Goal: Task Accomplishment & Management: Complete application form

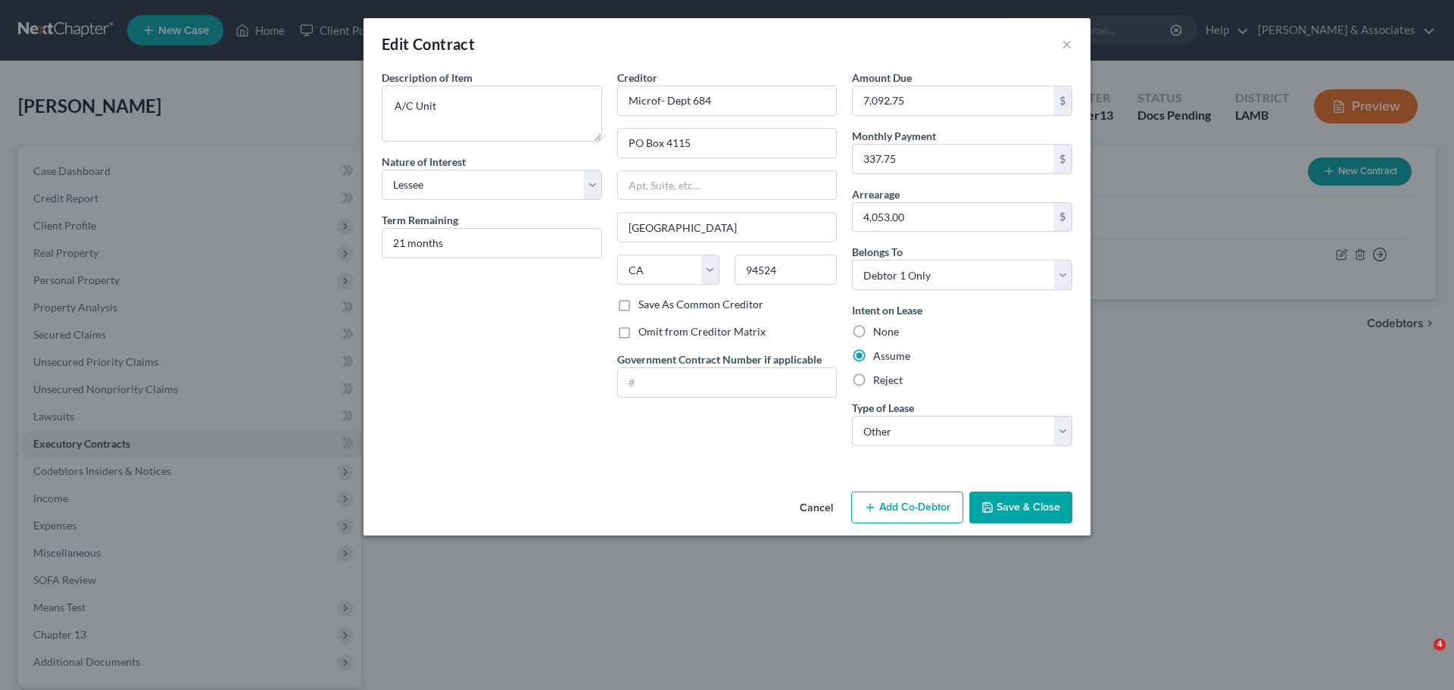
select select "3"
select select "4"
select select "0"
select select "2"
click at [1066, 44] on button "×" at bounding box center [1067, 44] width 11 height 18
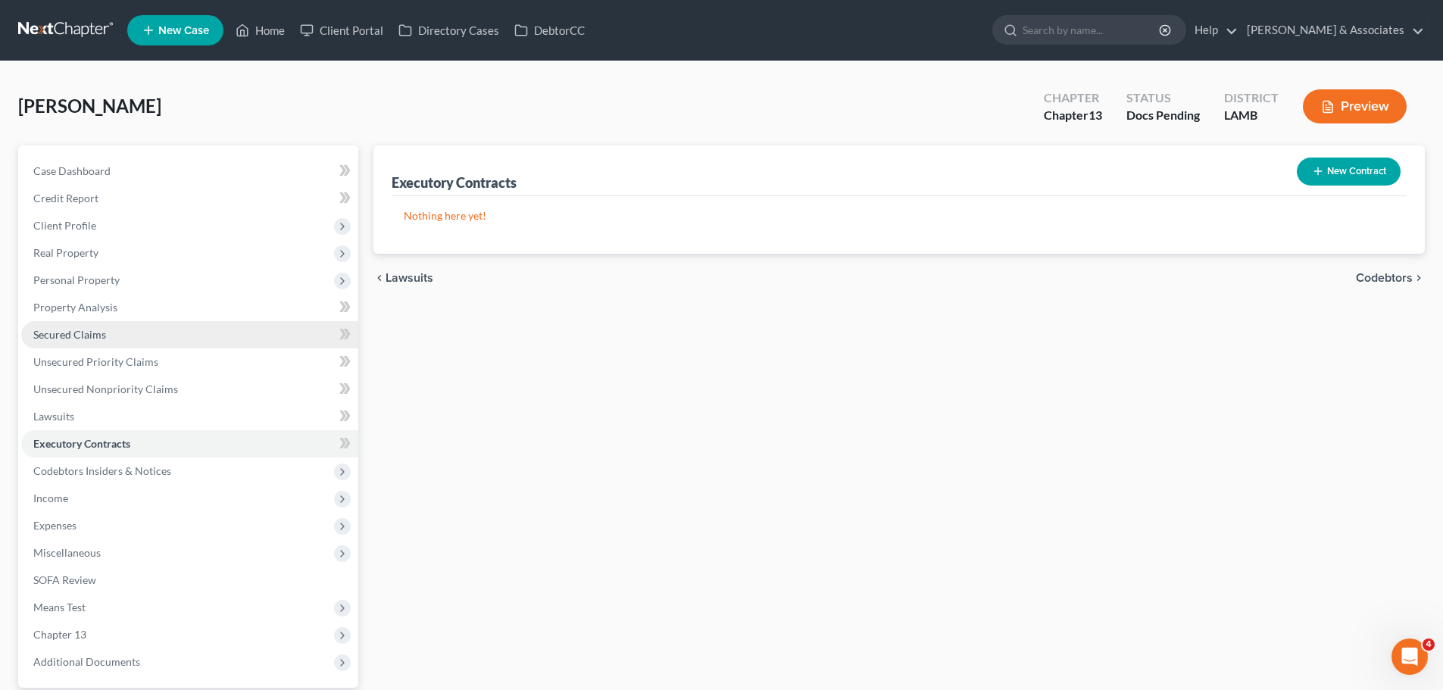
click at [113, 333] on link "Secured Claims" at bounding box center [189, 334] width 337 height 27
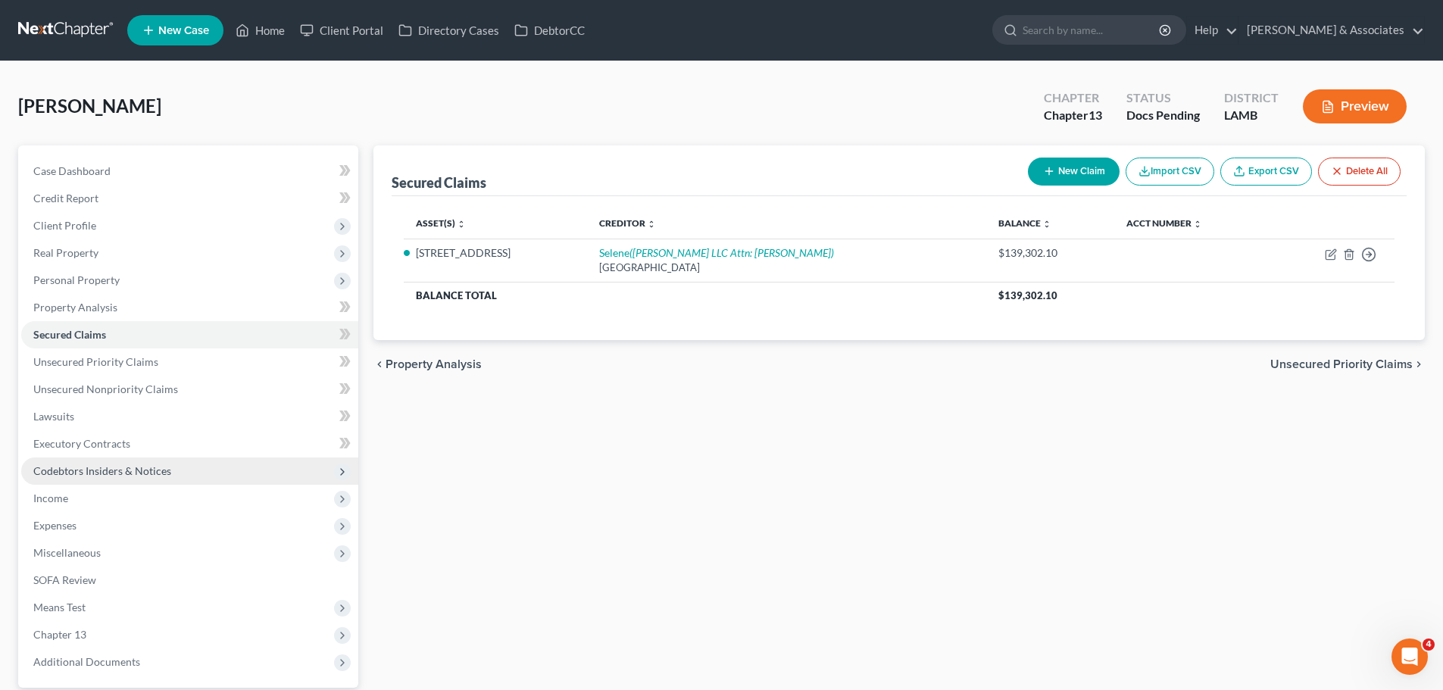
click at [47, 459] on span "Codebtors Insiders & Notices" at bounding box center [189, 470] width 337 height 27
click at [75, 444] on span "Executory Contracts" at bounding box center [81, 443] width 97 height 13
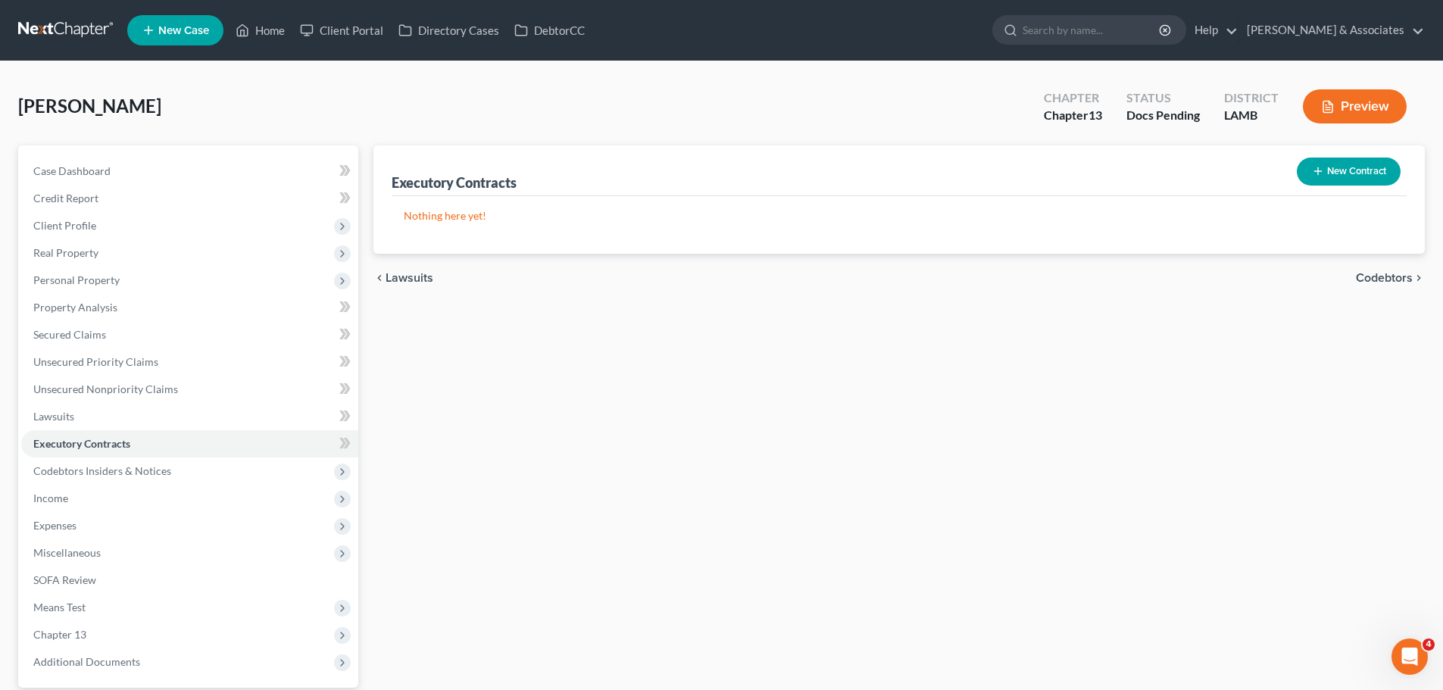
click at [786, 332] on div "Executory Contracts New Contract Nothing here yet! chevron_left Lawsuits Codebt…" at bounding box center [899, 440] width 1066 height 590
click at [134, 362] on span "Unsecured Priority Claims" at bounding box center [95, 361] width 125 height 13
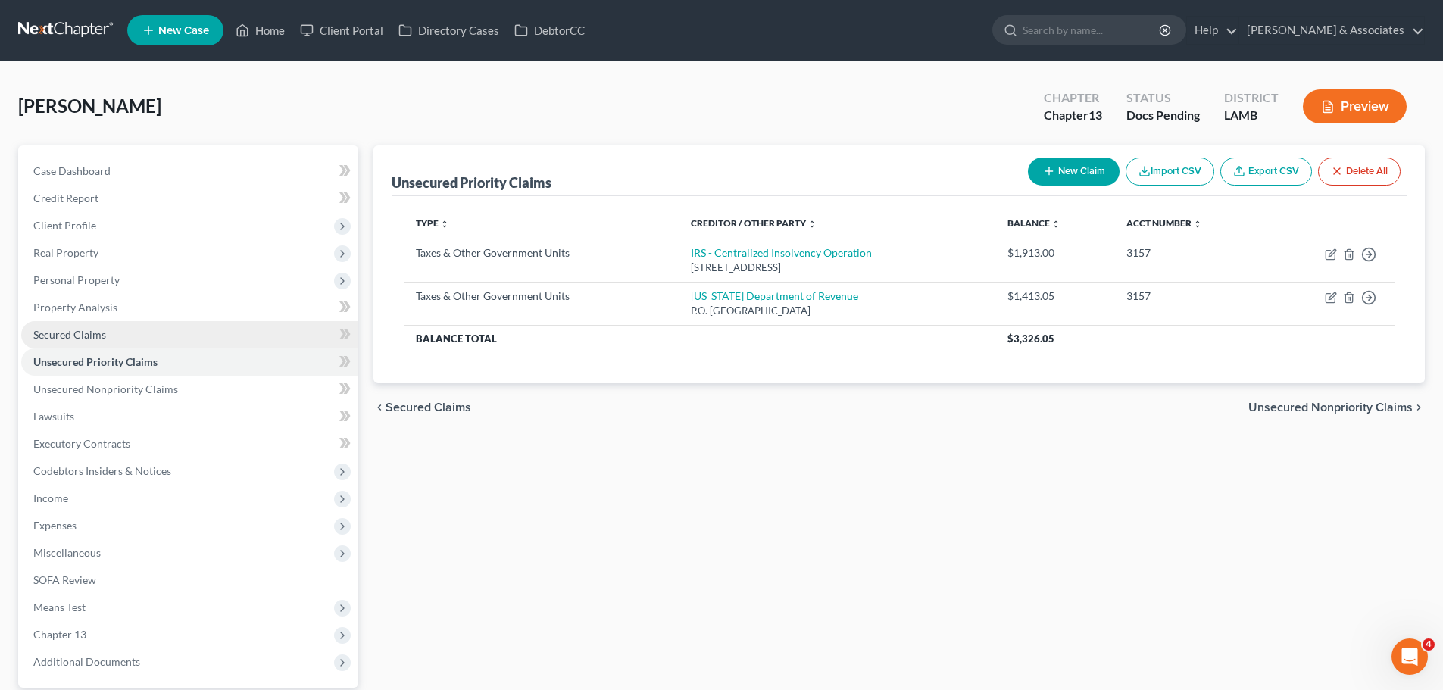
click at [125, 341] on link "Secured Claims" at bounding box center [189, 334] width 337 height 27
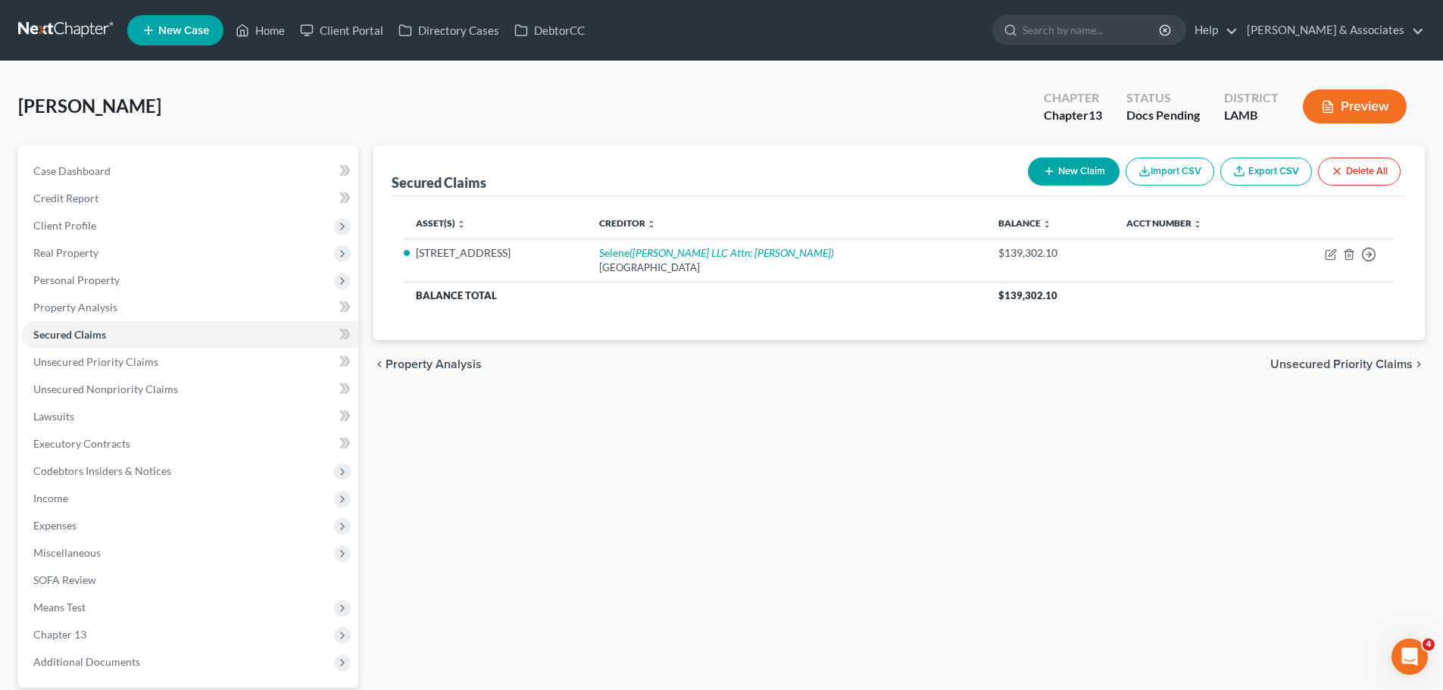
click at [836, 388] on div "chevron_left Property Analysis Unsecured Priority Claims chevron_right" at bounding box center [898, 364] width 1051 height 48
click at [1081, 170] on button "New Claim" at bounding box center [1074, 172] width 92 height 28
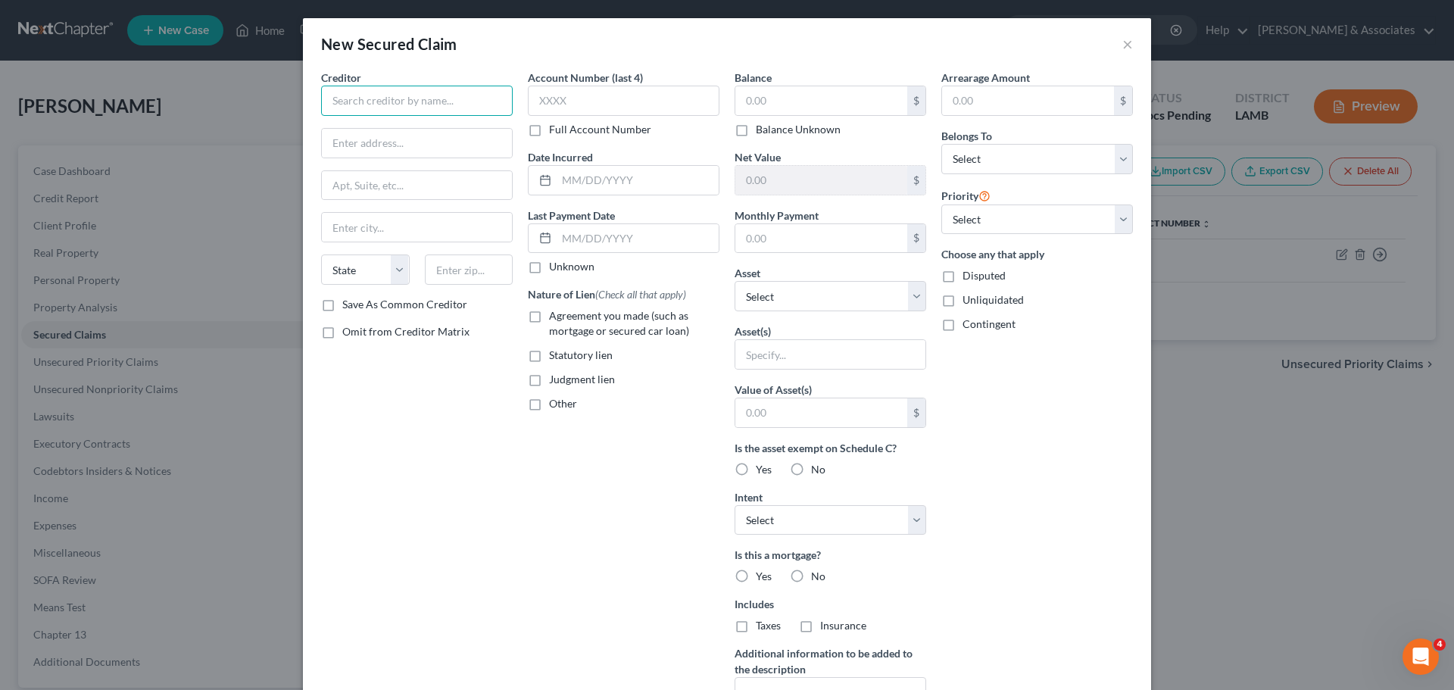
click at [468, 105] on input "text" at bounding box center [417, 101] width 192 height 30
paste input "Microf- Dept 684"
type input "Microf- Dept 684"
click at [430, 137] on input "text" at bounding box center [417, 143] width 190 height 29
paste input "PO Box 4115"
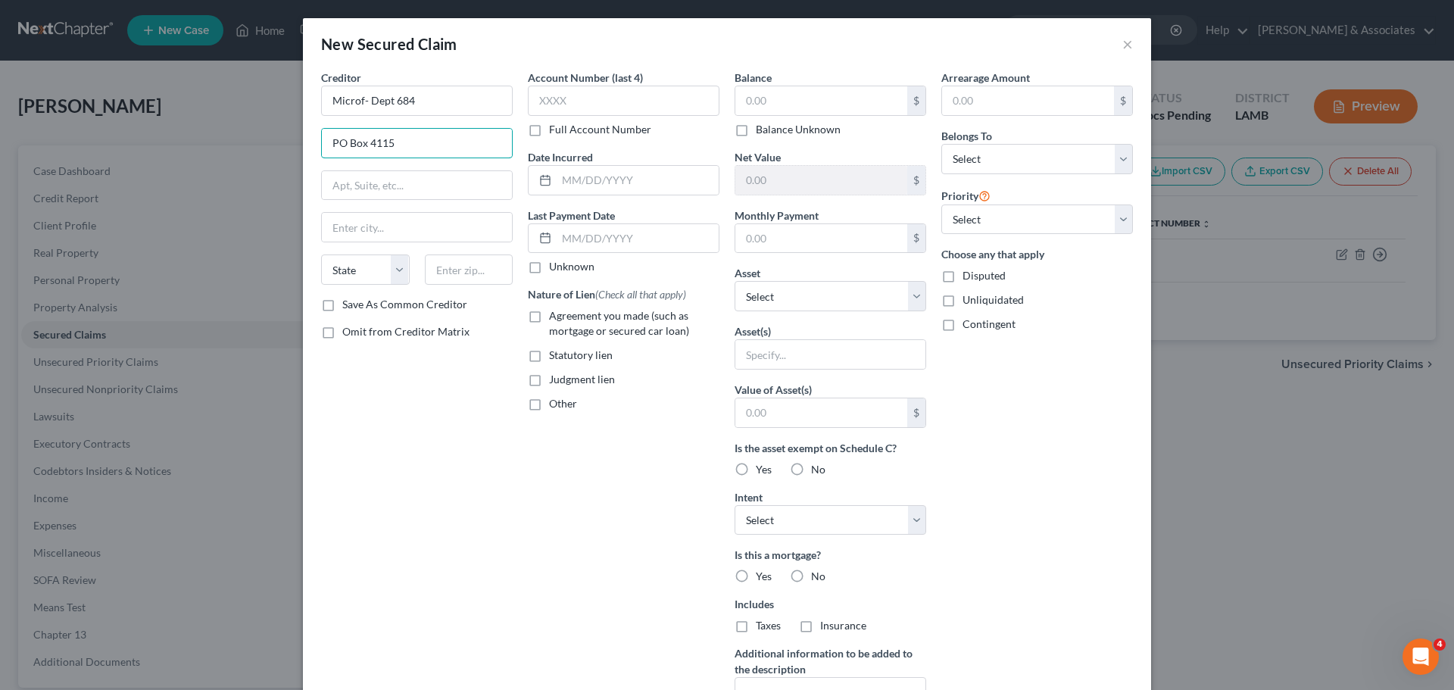
type input "PO Box 4115"
click at [478, 288] on div "State AL AK AR AZ CA CO CT DE DC FL GA GU HI ID IL IN IA KS KY LA ME MD MA MI M…" at bounding box center [417, 275] width 207 height 42
click at [476, 279] on input "text" at bounding box center [469, 269] width 89 height 30
paste input "94524"
type input "94524"
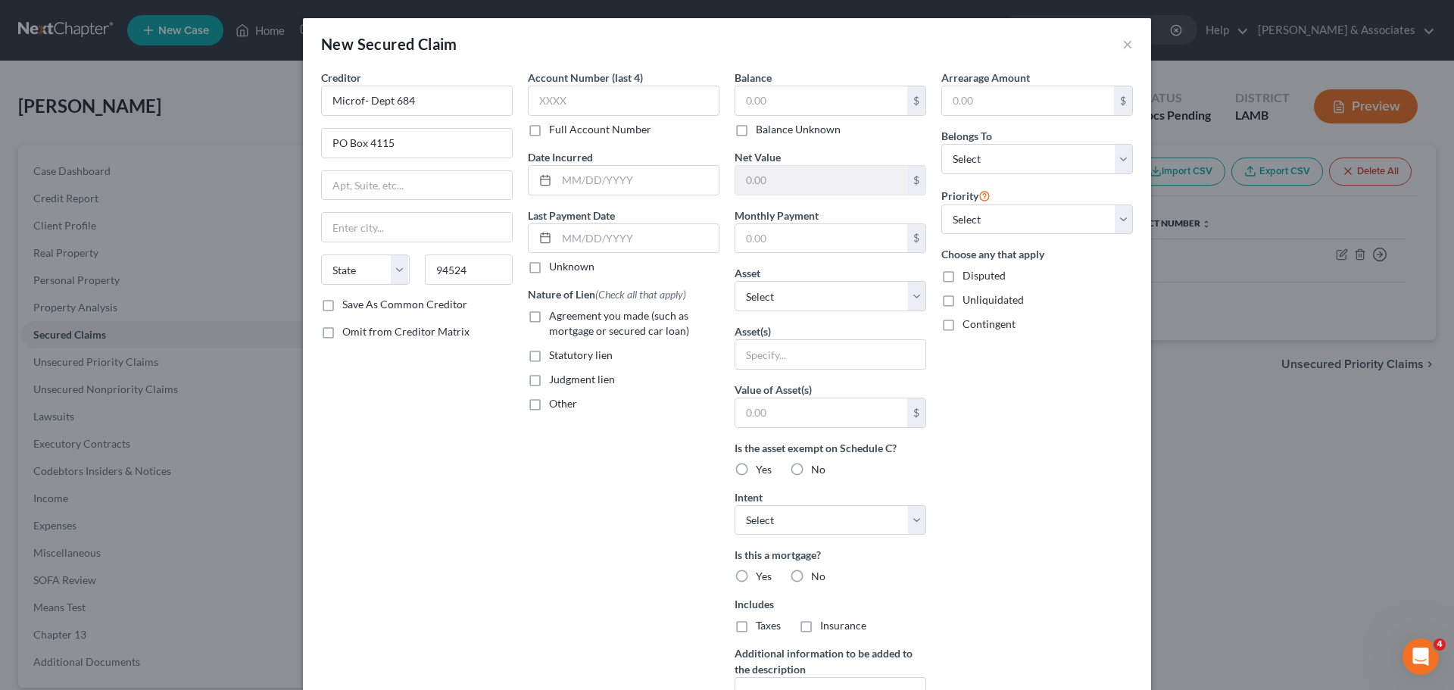
click at [471, 463] on div "Creditor * Microf- Dept 684 PO Box 4115 State AL AK AR AZ CA CO CT DE DC FL GA …" at bounding box center [417, 408] width 207 height 676
type input "[GEOGRAPHIC_DATA]"
select select "4"
click at [615, 323] on label "Agreement you made (such as mortgage or secured car loan)" at bounding box center [634, 323] width 170 height 30
click at [565, 318] on input "Agreement you made (such as mortgage or secured car loan)" at bounding box center [560, 313] width 10 height 10
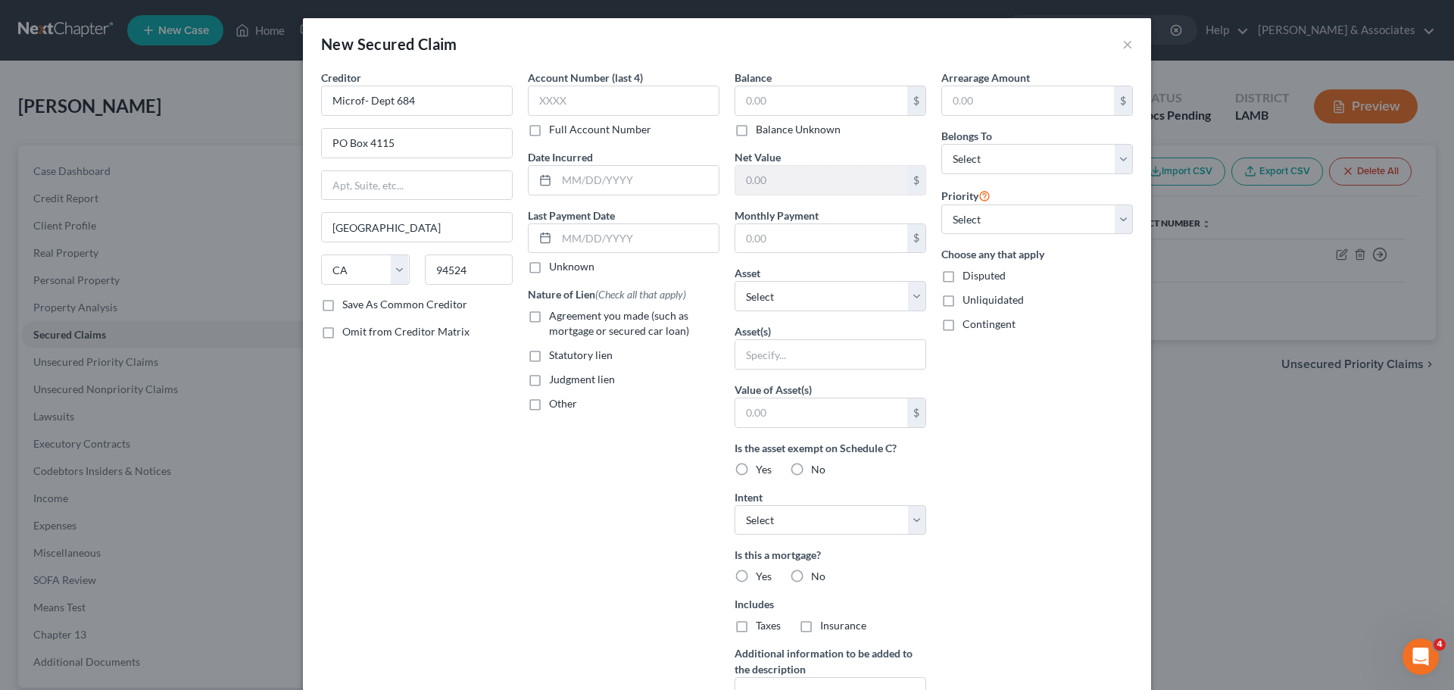
checkbox input "true"
click at [643, 181] on input "text" at bounding box center [638, 180] width 162 height 29
type input "05/21/2022"
click at [805, 245] on input "text" at bounding box center [821, 238] width 172 height 29
type input "337.75"
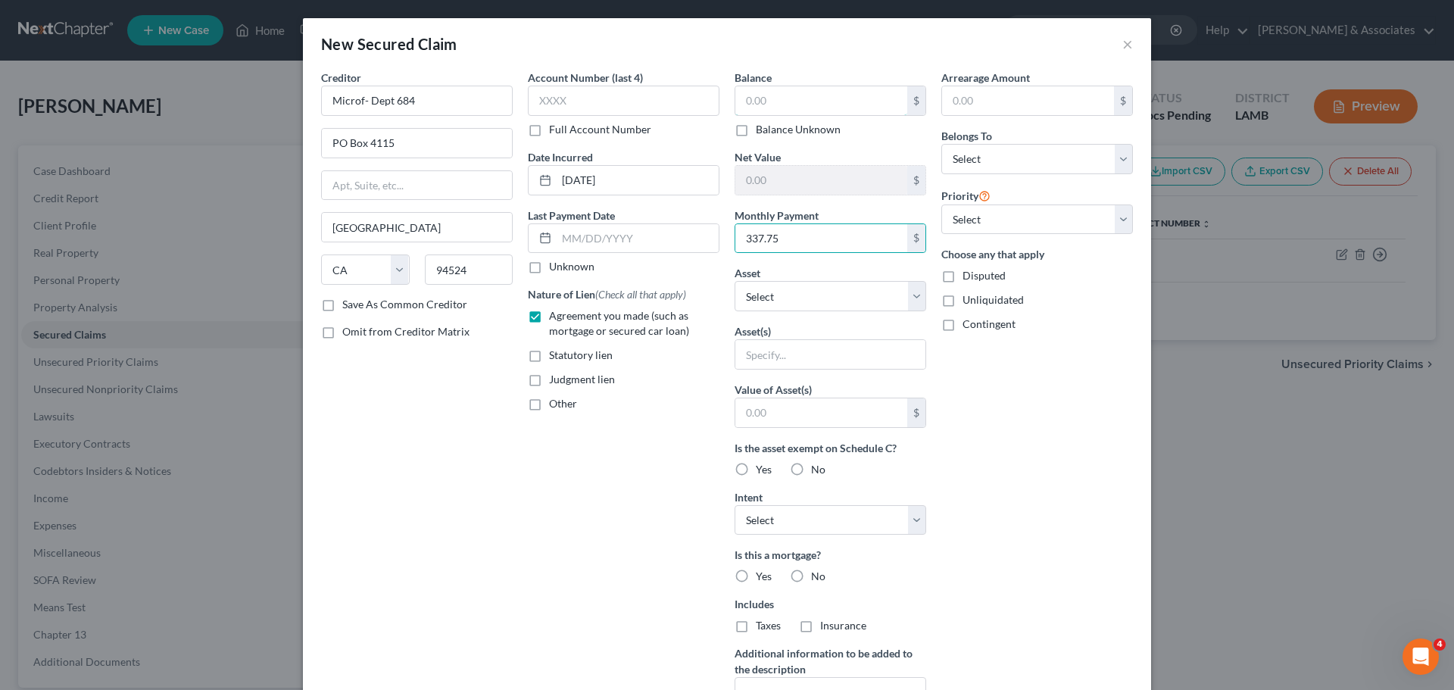
drag, startPoint x: 779, startPoint y: 100, endPoint x: 842, endPoint y: 74, distance: 68.6
click at [779, 99] on input "text" at bounding box center [821, 100] width 172 height 29
type input "20,265.00"
click at [829, 301] on select "Select Other Multiple Assets Chase Bank (Husband) 0968 (Checking Account) - $17…" at bounding box center [831, 296] width 192 height 30
click at [832, 300] on select "Select Other Multiple Assets Chase Bank (Husband) 0968 (Checking Account) - $17…" at bounding box center [831, 296] width 192 height 30
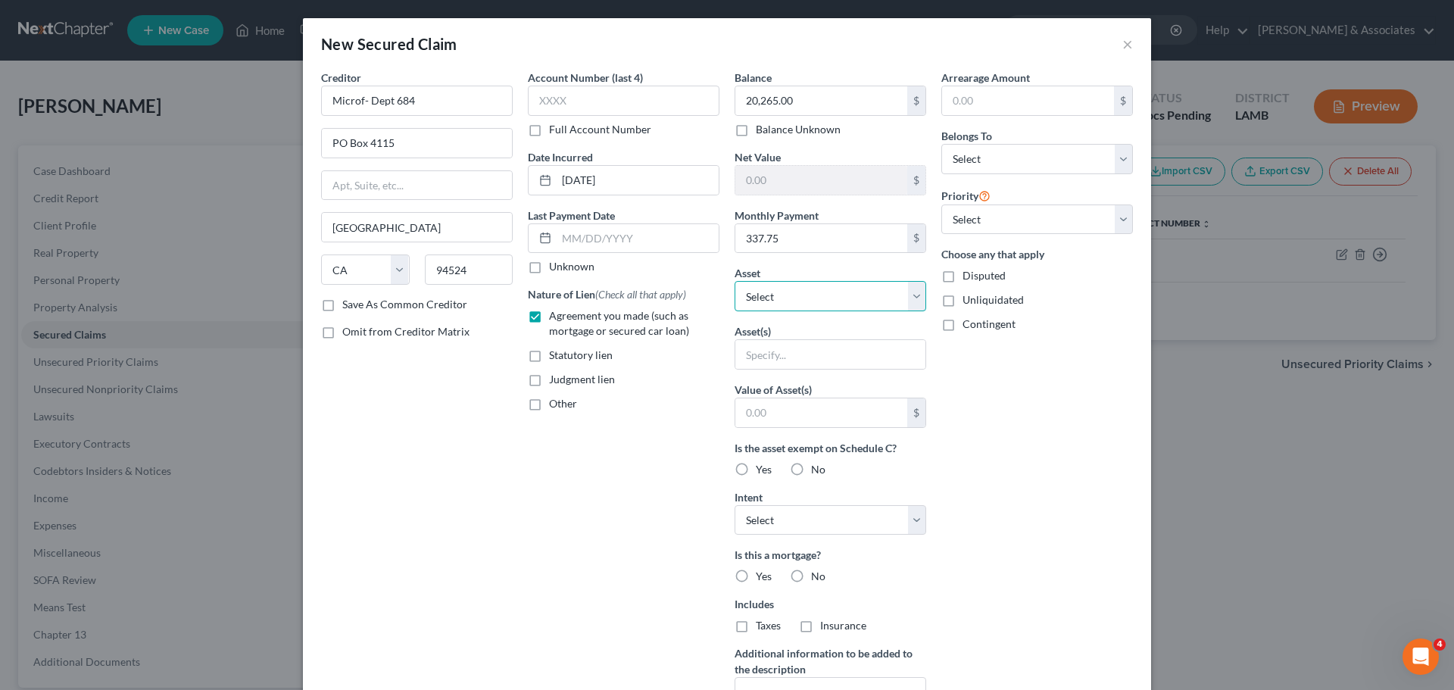
drag, startPoint x: 832, startPoint y: 300, endPoint x: 822, endPoint y: 310, distance: 13.9
click at [832, 300] on select "Select Other Multiple Assets Chase Bank (Husband) 0968 (Checking Account) - $17…" at bounding box center [831, 296] width 192 height 30
click at [735, 281] on select "Select Other Multiple Assets Chase Bank (Husband) 0968 (Checking Account) - $17…" at bounding box center [831, 296] width 192 height 30
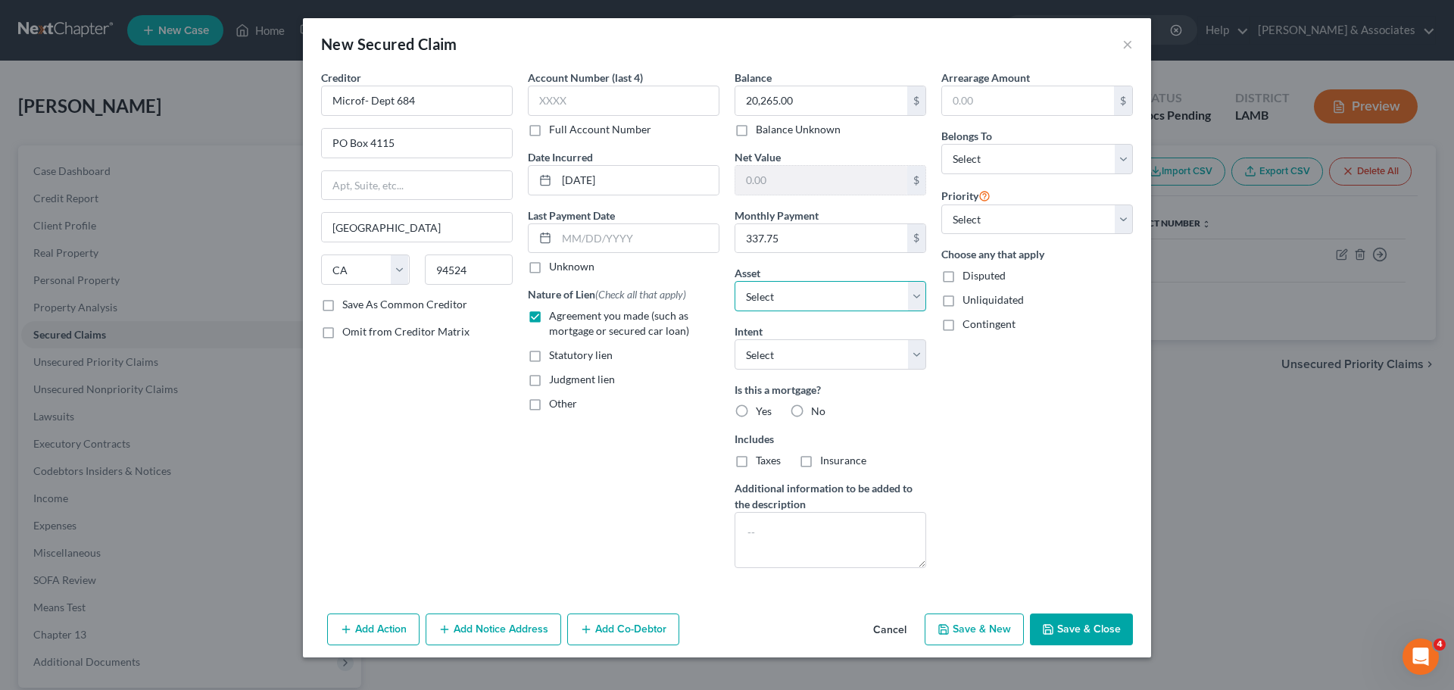
click at [812, 296] on select "Select Other Multiple Assets Chase Bank (Husband) 0968 (Checking Account) - $17…" at bounding box center [831, 296] width 192 height 30
select select "0"
click at [735, 281] on select "Select Other Multiple Assets Chase Bank (Husband) 0968 (Checking Account) - $17…" at bounding box center [831, 296] width 192 height 30
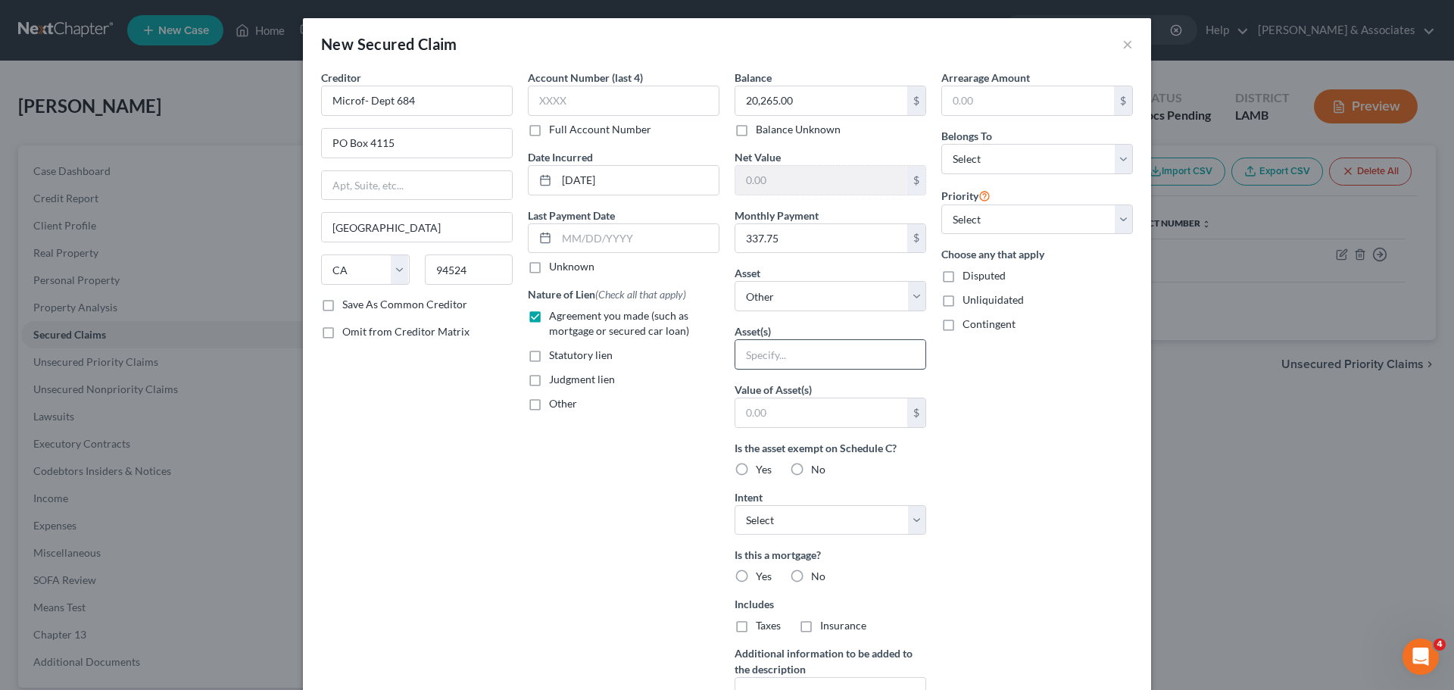
click at [802, 356] on input "text" at bounding box center [830, 354] width 190 height 29
type input "Residential HVAC System"
click at [760, 413] on input "text" at bounding box center [821, 412] width 172 height 29
type input "8,000"
click at [1022, 560] on div "Arrearage Amount $ Belongs To * Select Debtor 1 Only Debtor 2 Only Debtor 1 And…" at bounding box center [1037, 408] width 207 height 676
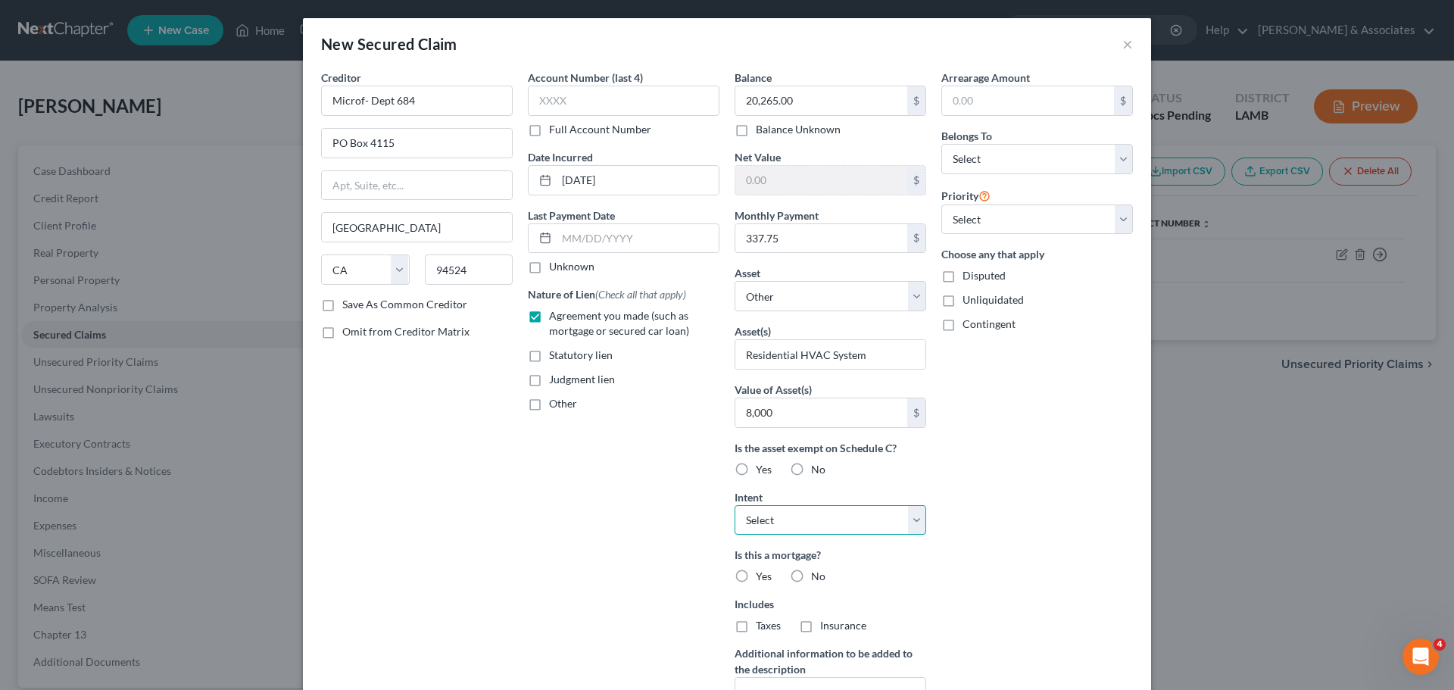
click at [848, 518] on select "Select Surrender Redeem Reaffirm Avoid Other" at bounding box center [831, 520] width 192 height 30
select select "2"
click at [735, 505] on select "Select Surrender Redeem Reaffirm Avoid Other" at bounding box center [831, 520] width 192 height 30
click at [1000, 606] on div "Arrearage Amount $ Belongs To * Select Debtor 1 Only Debtor 2 Only Debtor 1 And…" at bounding box center [1037, 408] width 207 height 676
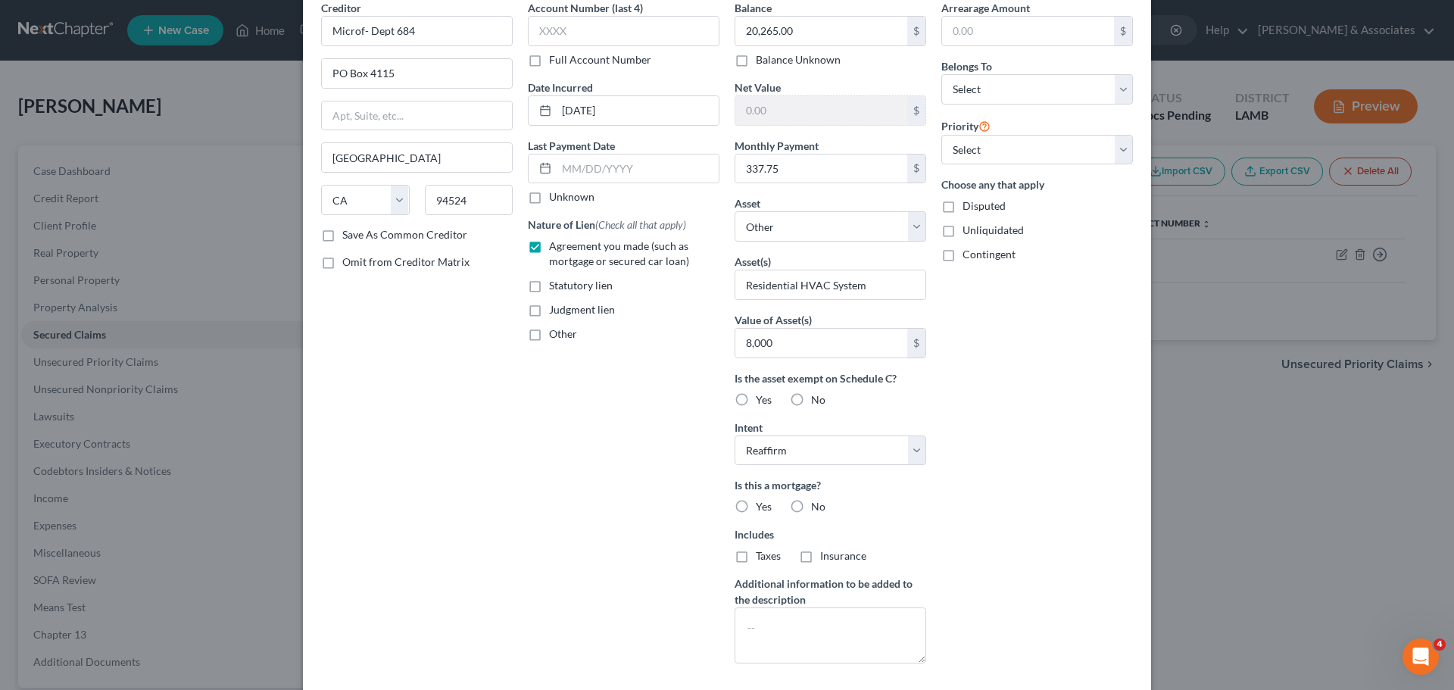
scroll to position [151, 0]
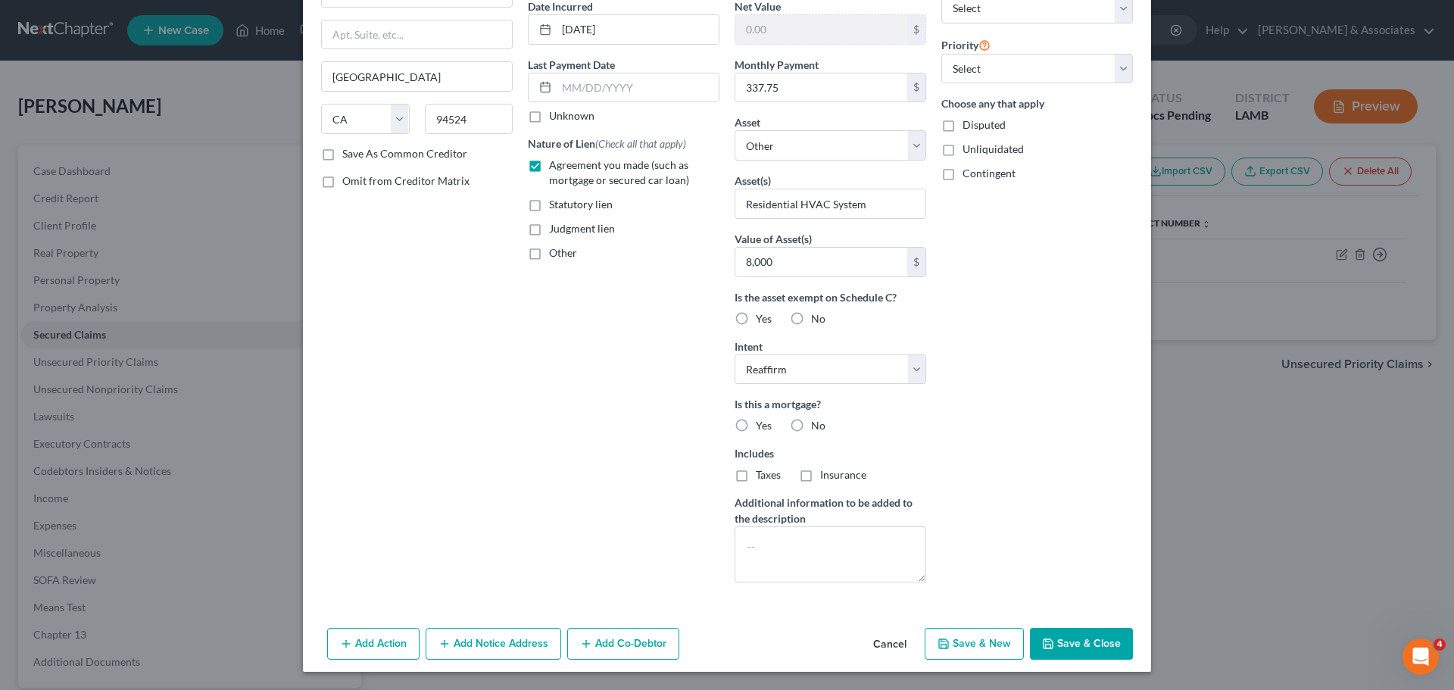
click at [811, 431] on label "No" at bounding box center [818, 425] width 14 height 15
click at [817, 428] on input "No" at bounding box center [822, 423] width 10 height 10
radio input "true"
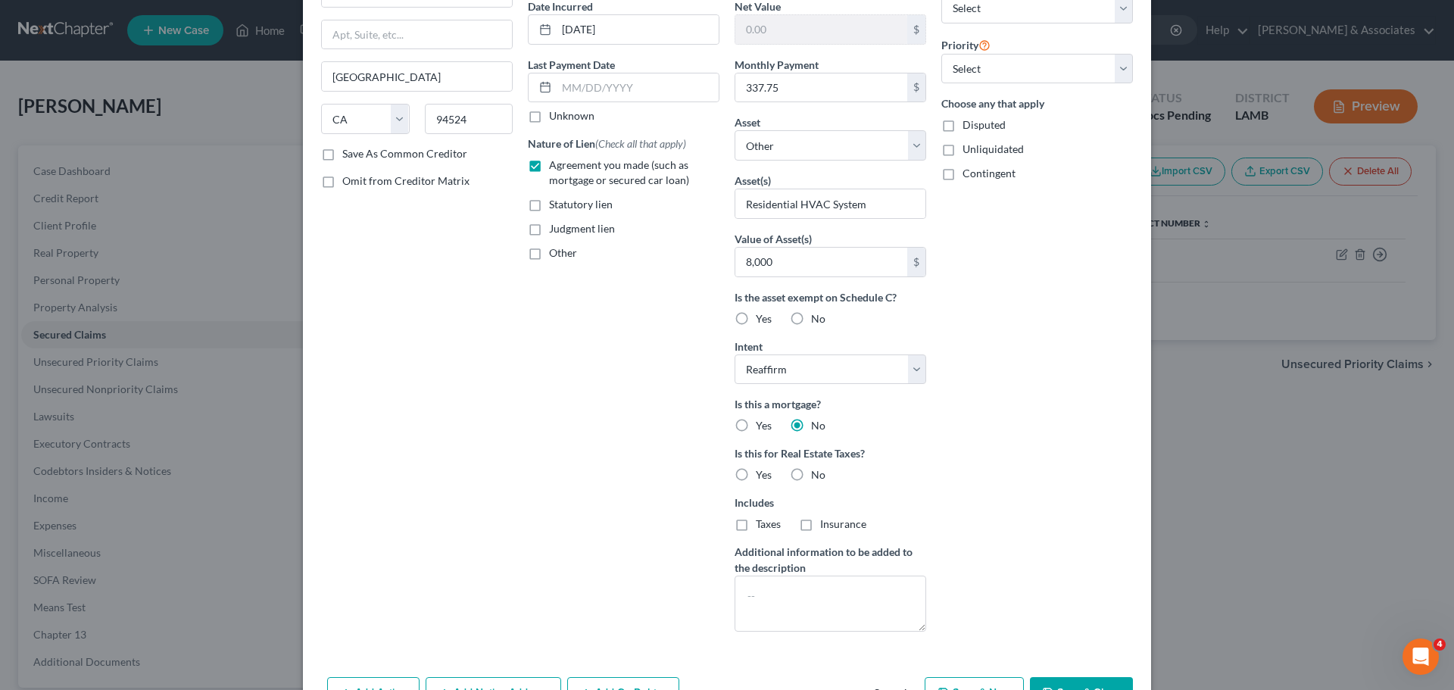
click at [811, 467] on label "No" at bounding box center [818, 474] width 14 height 15
click at [817, 467] on input "No" at bounding box center [822, 472] width 10 height 10
radio input "true"
click at [882, 454] on label "Is this for Real Estate Taxes?" at bounding box center [831, 453] width 192 height 16
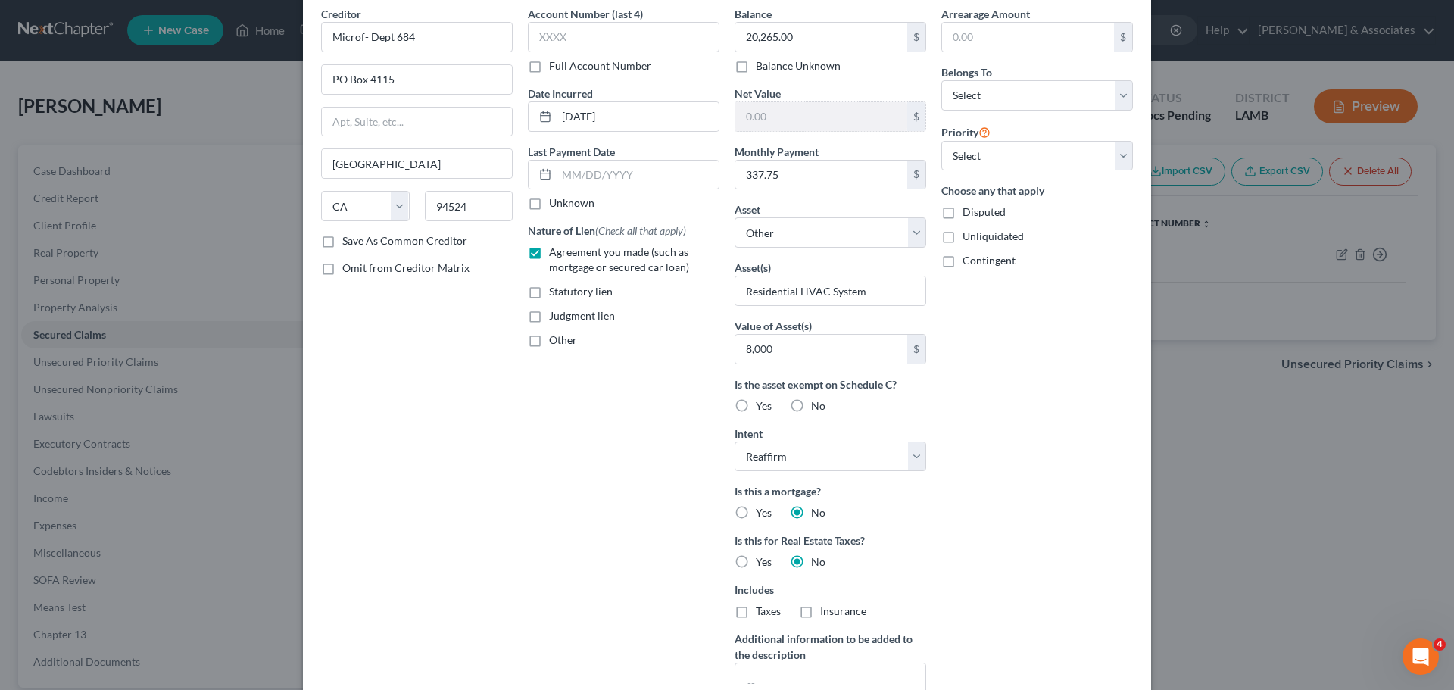
scroll to position [0, 0]
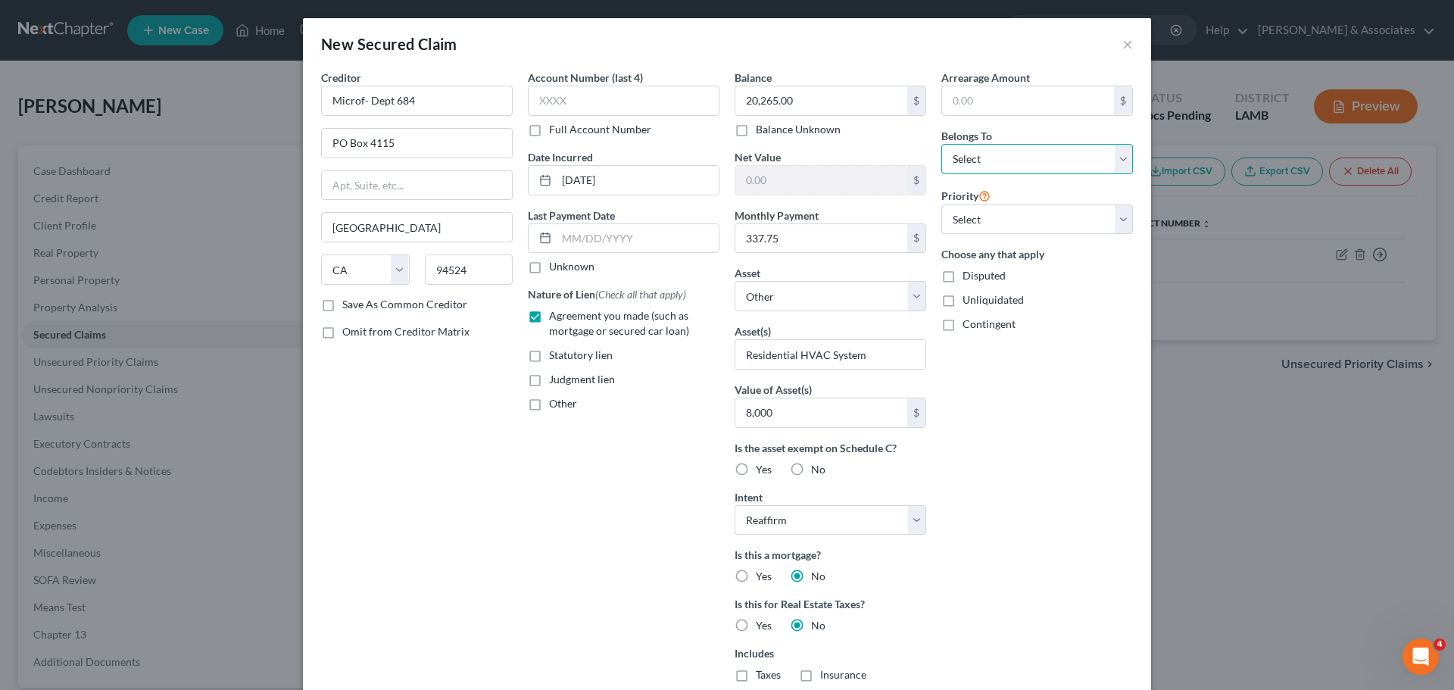
click at [1019, 167] on select "Select Debtor 1 Only Debtor 2 Only Debtor 1 And Debtor 2 Only At Least One Of T…" at bounding box center [1037, 159] width 192 height 30
select select "0"
click at [941, 144] on select "Select Debtor 1 Only Debtor 2 Only Debtor 1 And Debtor 2 Only At Least One Of T…" at bounding box center [1037, 159] width 192 height 30
click at [1019, 211] on select "Select 1st 2nd 3rd 4th 5th 6th 7th 8th 9th 10th 11th 12th 13th 14th 15th 16th 1…" at bounding box center [1037, 219] width 192 height 30
select select "0"
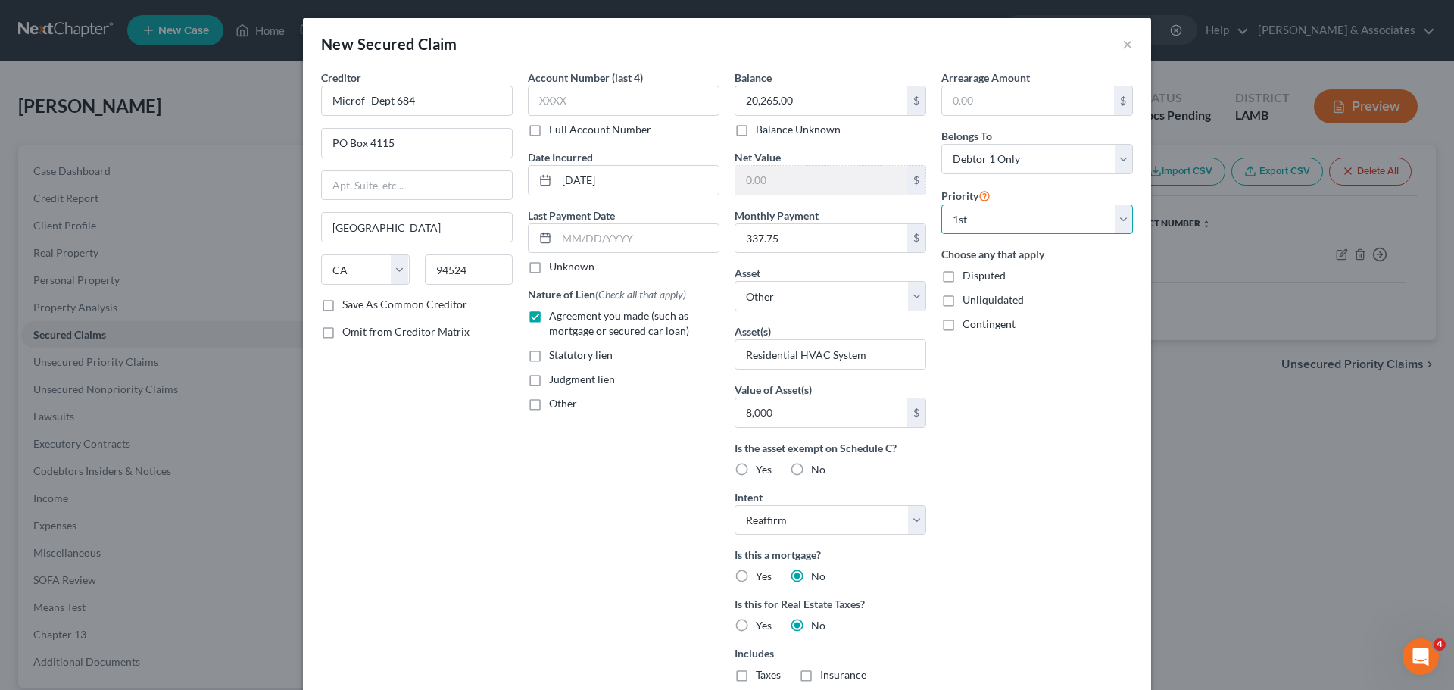
click at [941, 204] on select "Select 1st 2nd 3rd 4th 5th 6th 7th 8th 9th 10th 11th 12th 13th 14th 15th 16th 1…" at bounding box center [1037, 219] width 192 height 30
click at [1019, 559] on div "Arrearage Amount $ Belongs To * Select Debtor 1 Only Debtor 2 Only Debtor 1 And…" at bounding box center [1037, 432] width 207 height 725
click at [1033, 472] on div "Arrearage Amount $ Belongs To * Select Debtor 1 Only Debtor 2 Only Debtor 1 And…" at bounding box center [1037, 432] width 207 height 725
click at [1044, 93] on input "text" at bounding box center [1028, 100] width 172 height 29
click at [1040, 111] on input "text" at bounding box center [1028, 100] width 172 height 29
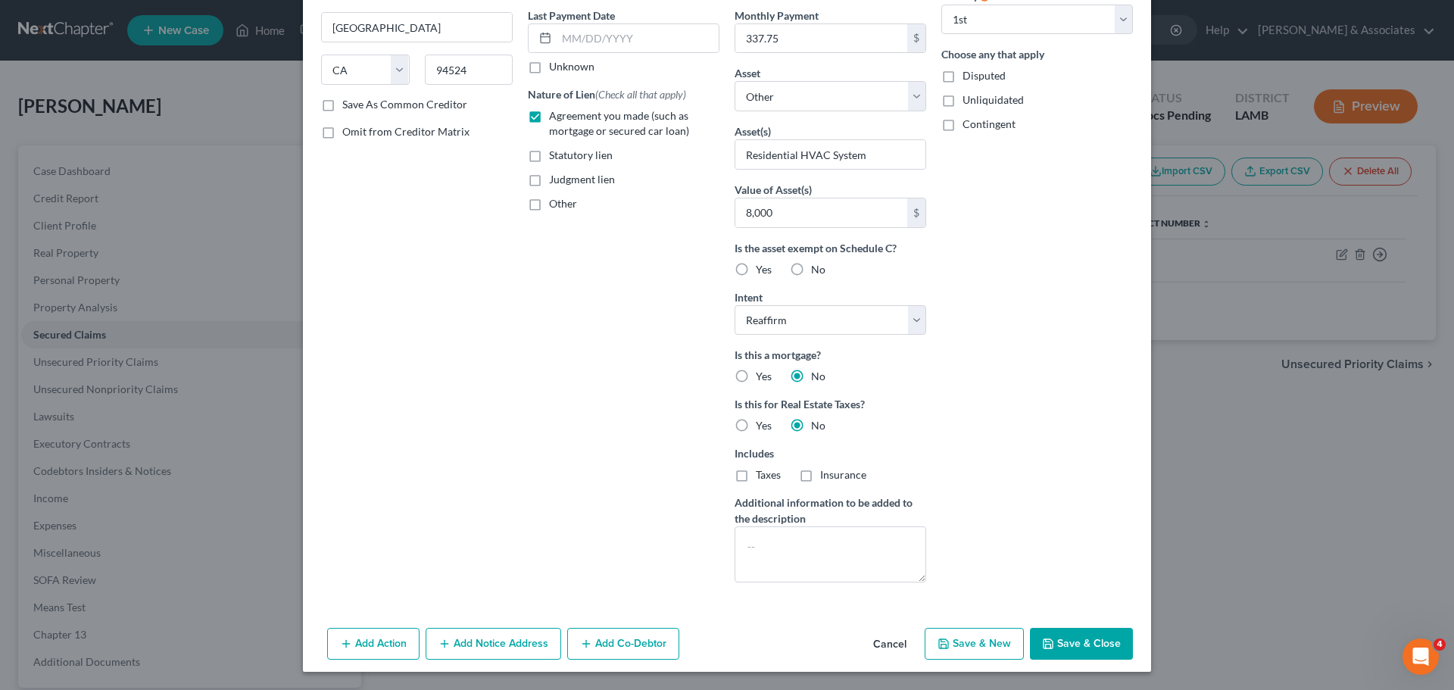
type input "4,053.00"
click at [1055, 638] on button "Save & Close" at bounding box center [1081, 644] width 103 height 32
select select
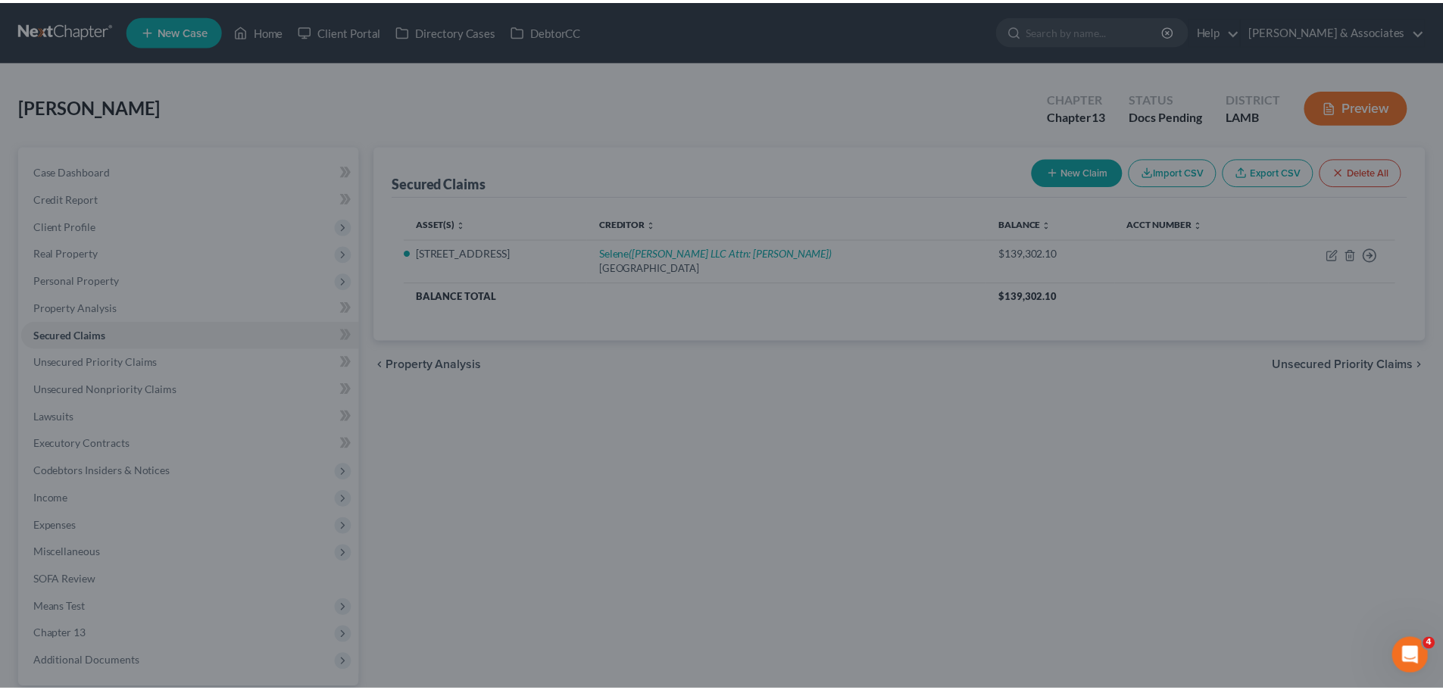
scroll to position [35, 0]
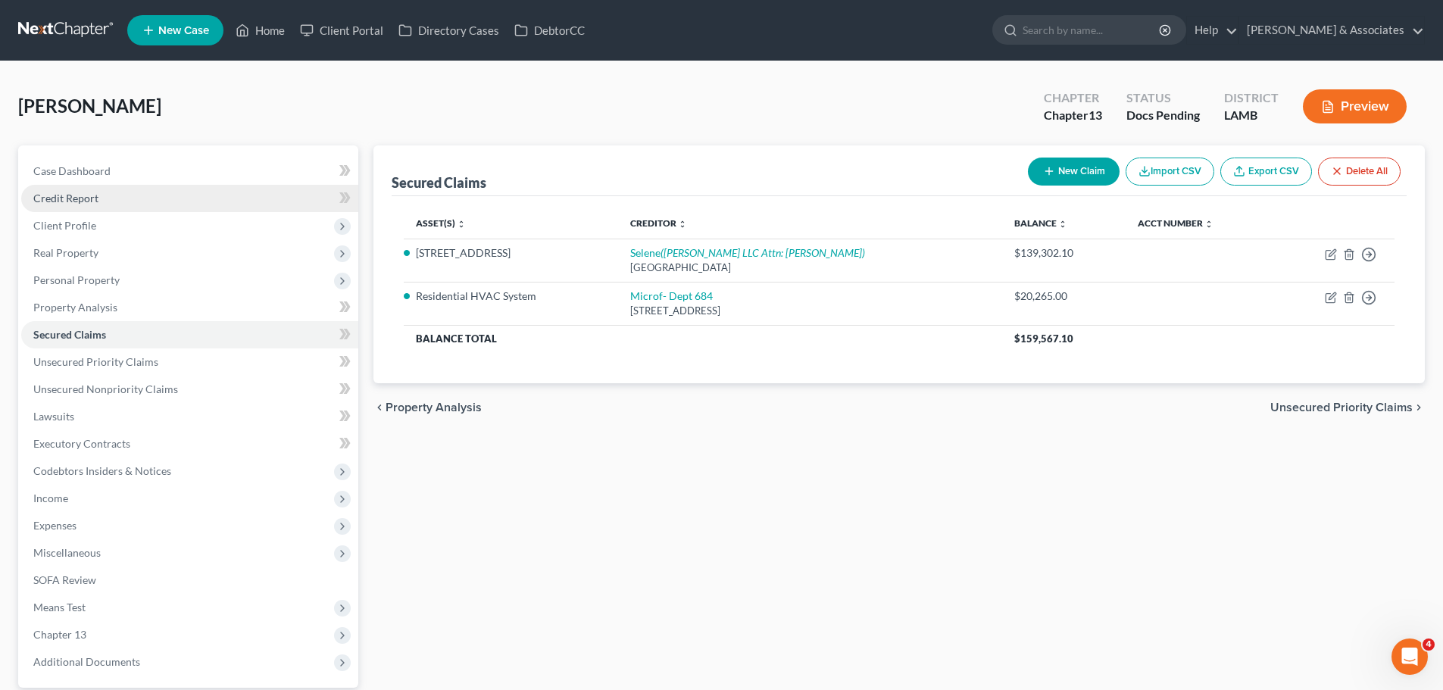
click at [203, 185] on link "Credit Report" at bounding box center [189, 198] width 337 height 27
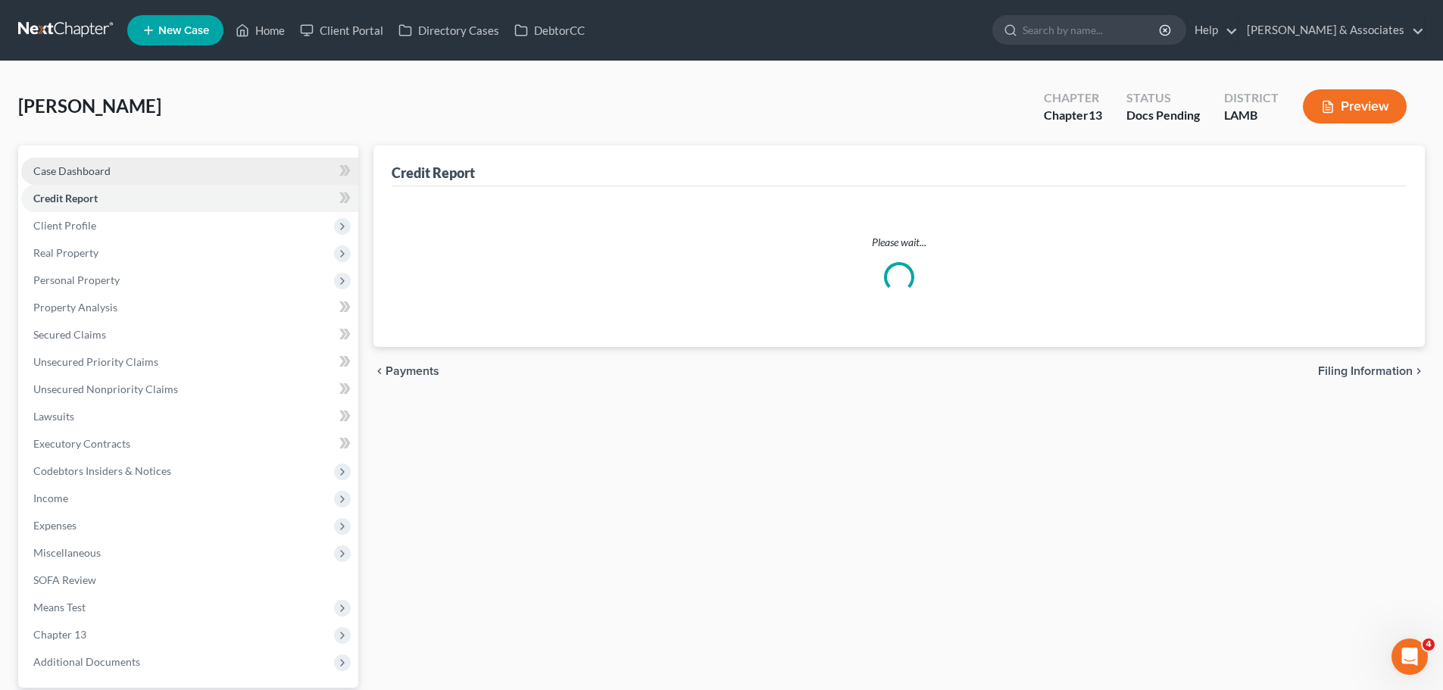
click at [277, 172] on link "Case Dashboard" at bounding box center [189, 171] width 337 height 27
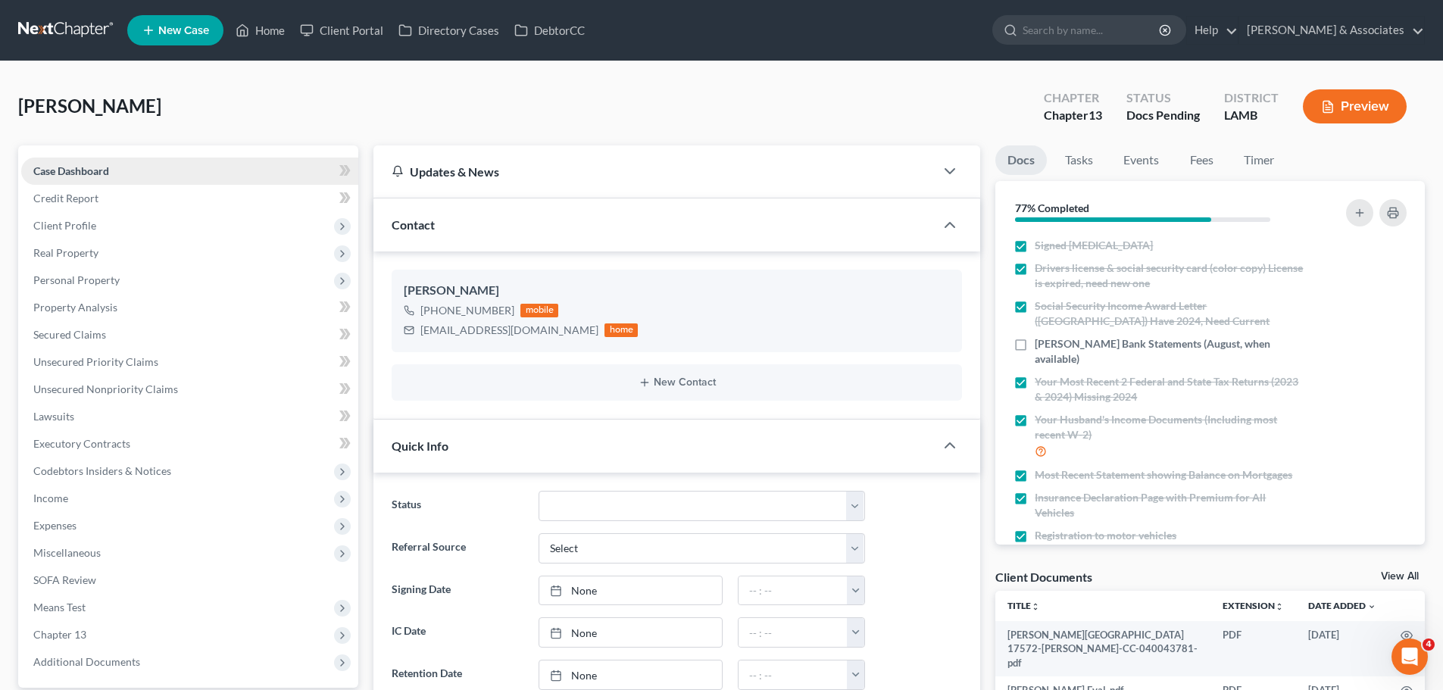
scroll to position [2446, 0]
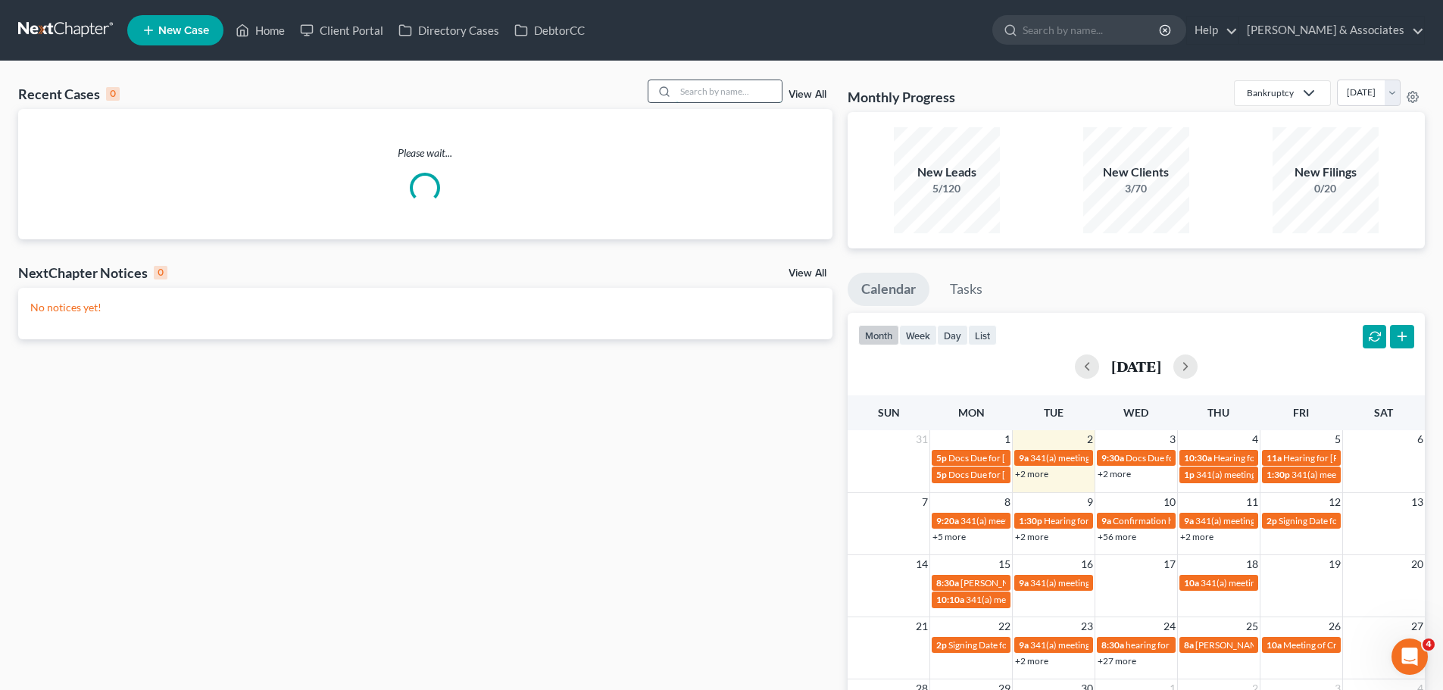
click at [767, 91] on input "search" at bounding box center [729, 91] width 106 height 22
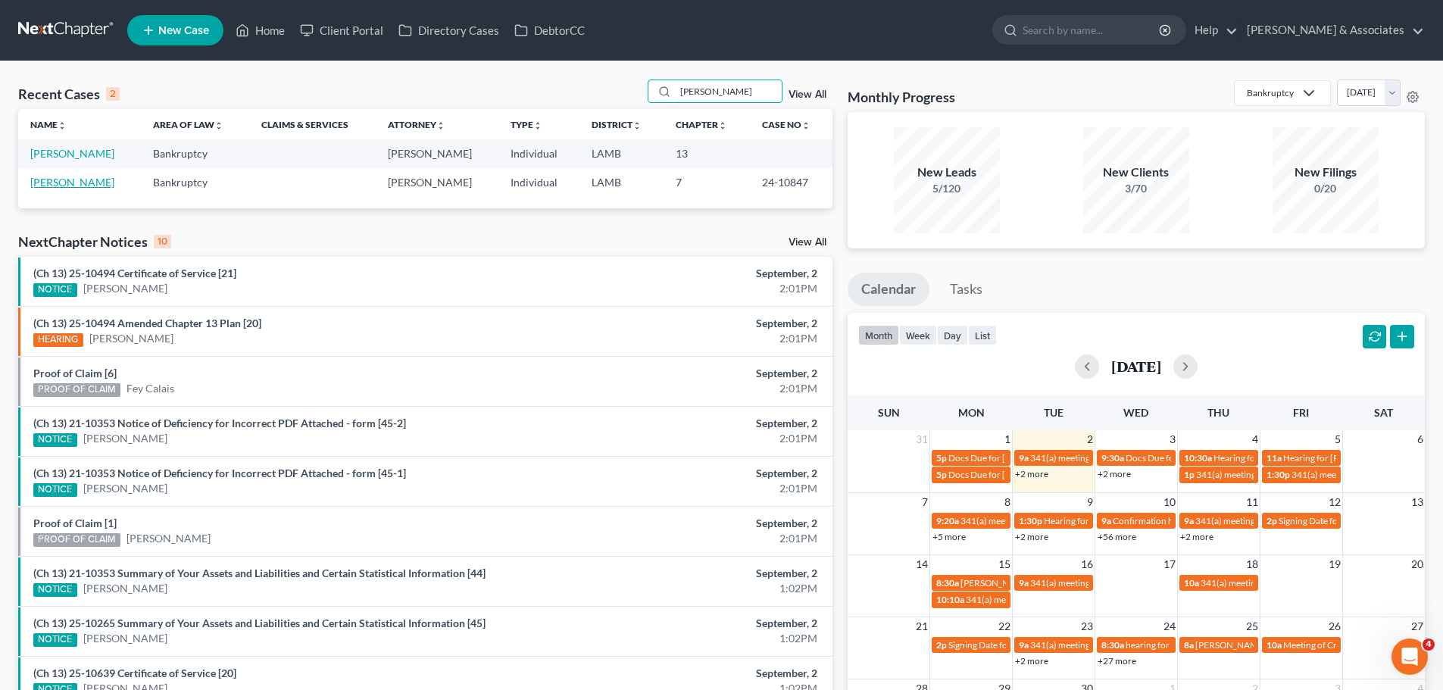
type input "giaccone"
click at [83, 182] on link "[PERSON_NAME]" at bounding box center [72, 182] width 84 height 13
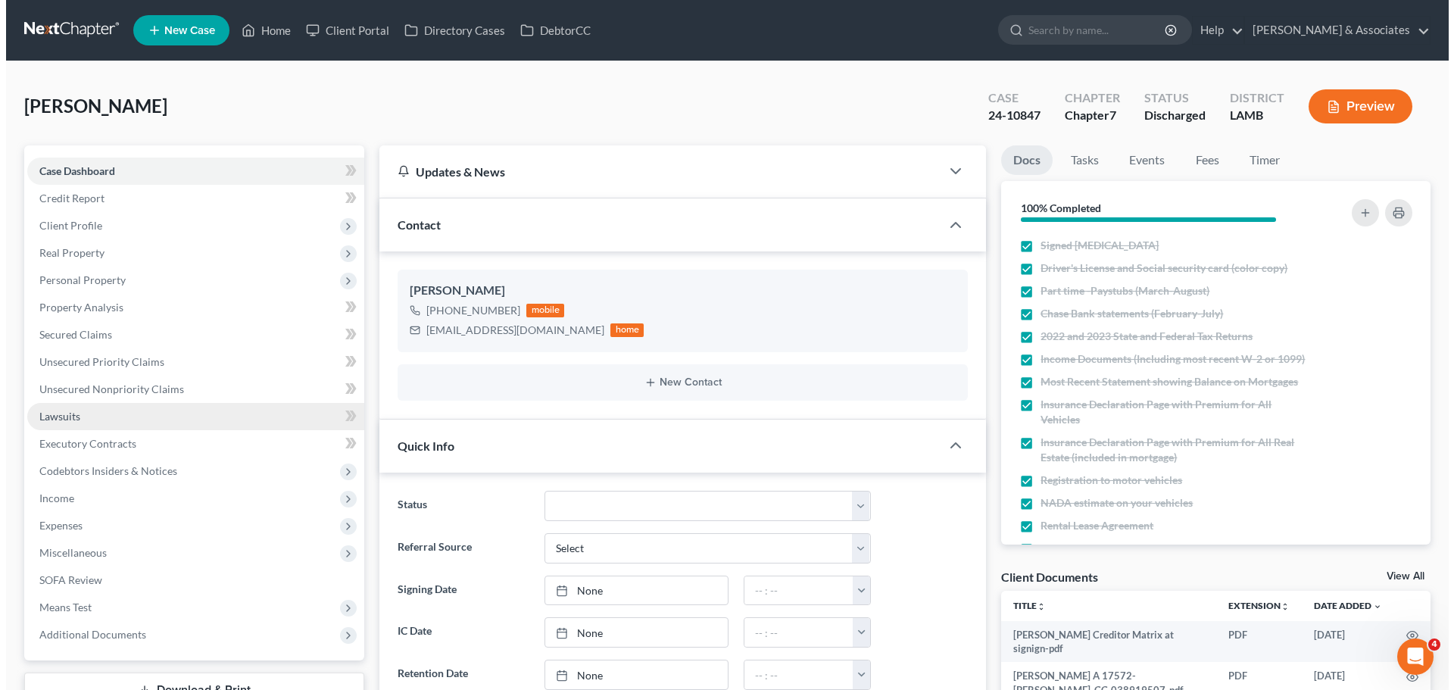
scroll to position [2488, 0]
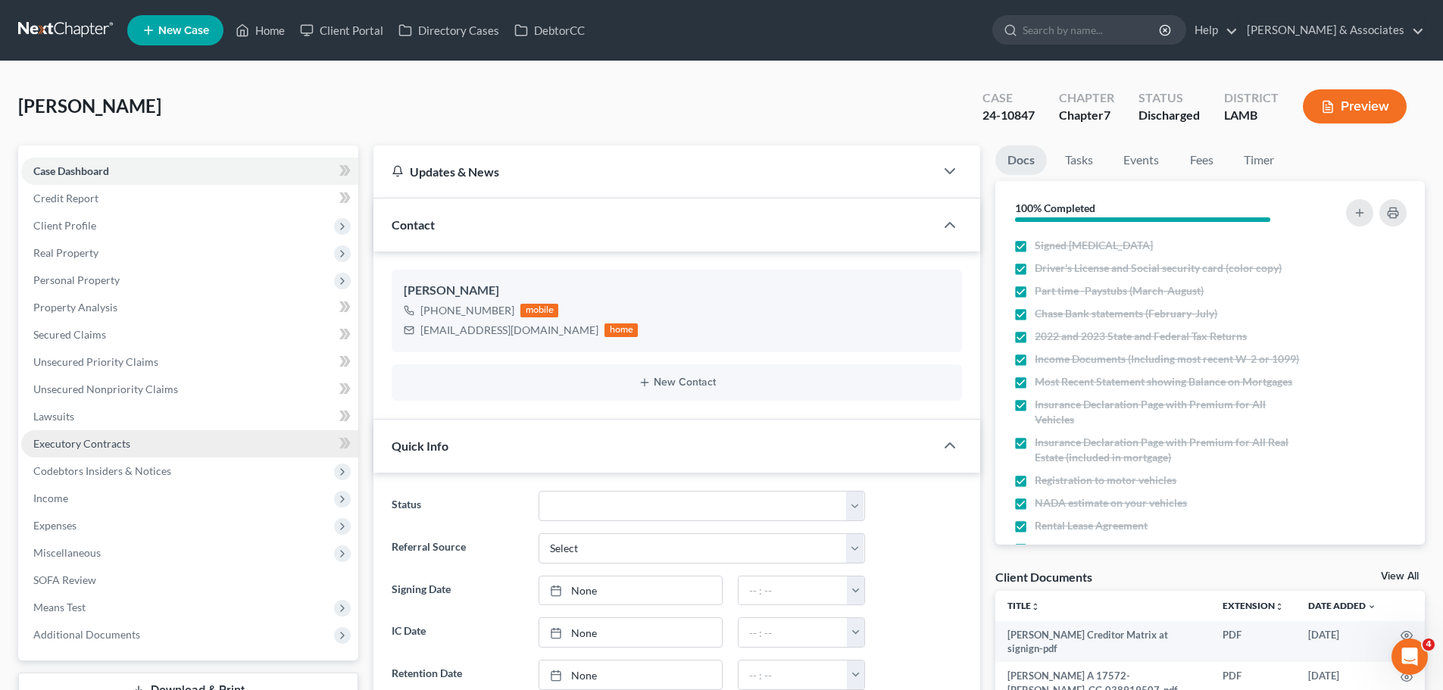
click at [88, 452] on link "Executory Contracts" at bounding box center [189, 443] width 337 height 27
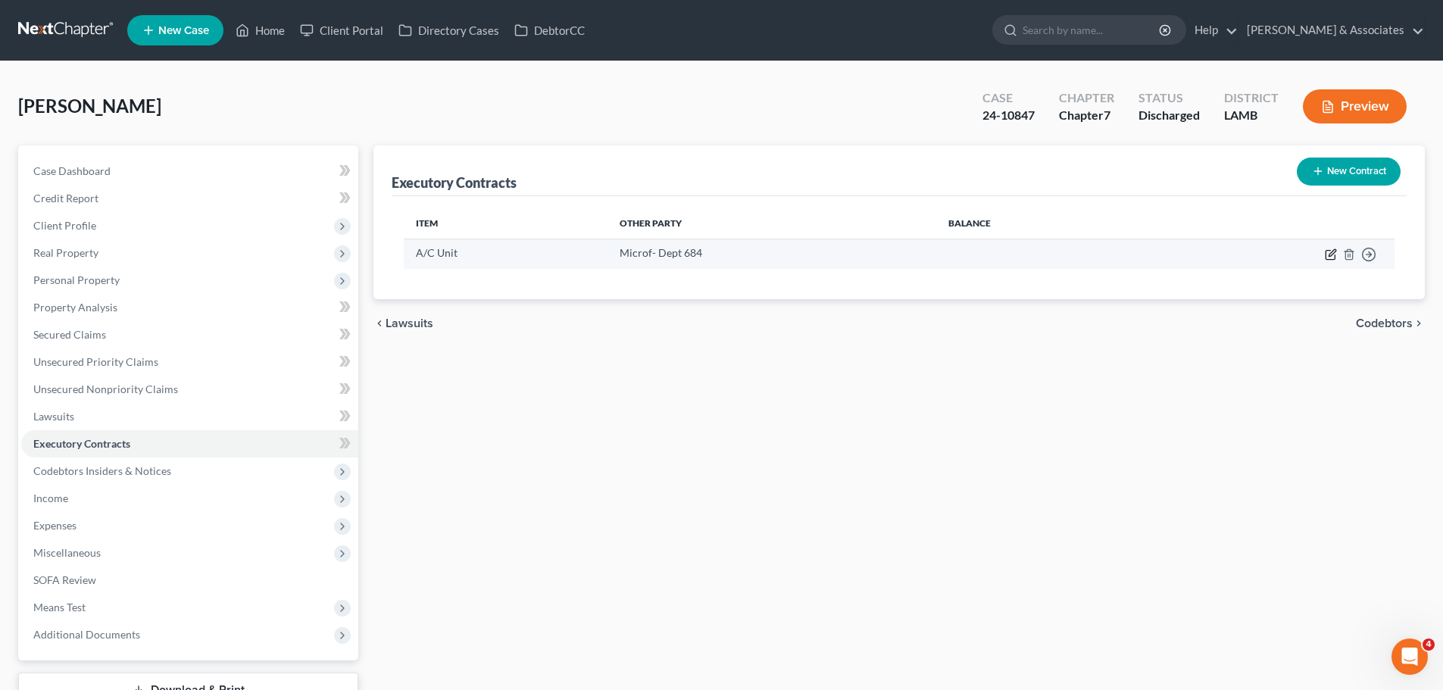
click at [1333, 255] on icon "button" at bounding box center [1331, 254] width 12 height 12
select select "4"
select select "0"
select select "2"
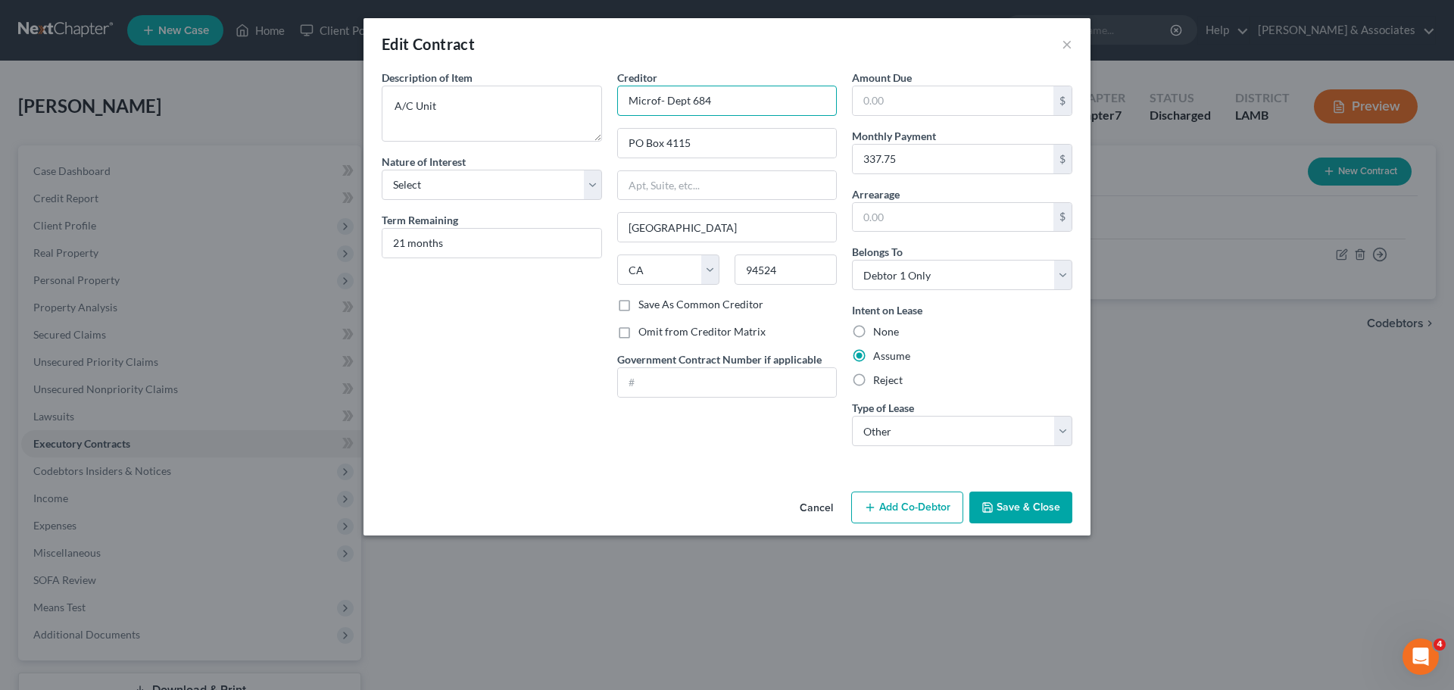
drag, startPoint x: 724, startPoint y: 100, endPoint x: 545, endPoint y: 81, distance: 179.7
click at [545, 81] on div "Description of non-residential real property * Description of Item * A/C Unit N…" at bounding box center [727, 264] width 706 height 389
drag, startPoint x: 741, startPoint y: 150, endPoint x: 563, endPoint y: 140, distance: 178.2
click at [569, 141] on div "Description of non-residential real property * Description of Item * A/C Unit N…" at bounding box center [727, 264] width 706 height 389
click at [775, 267] on input "94524" at bounding box center [786, 269] width 102 height 30
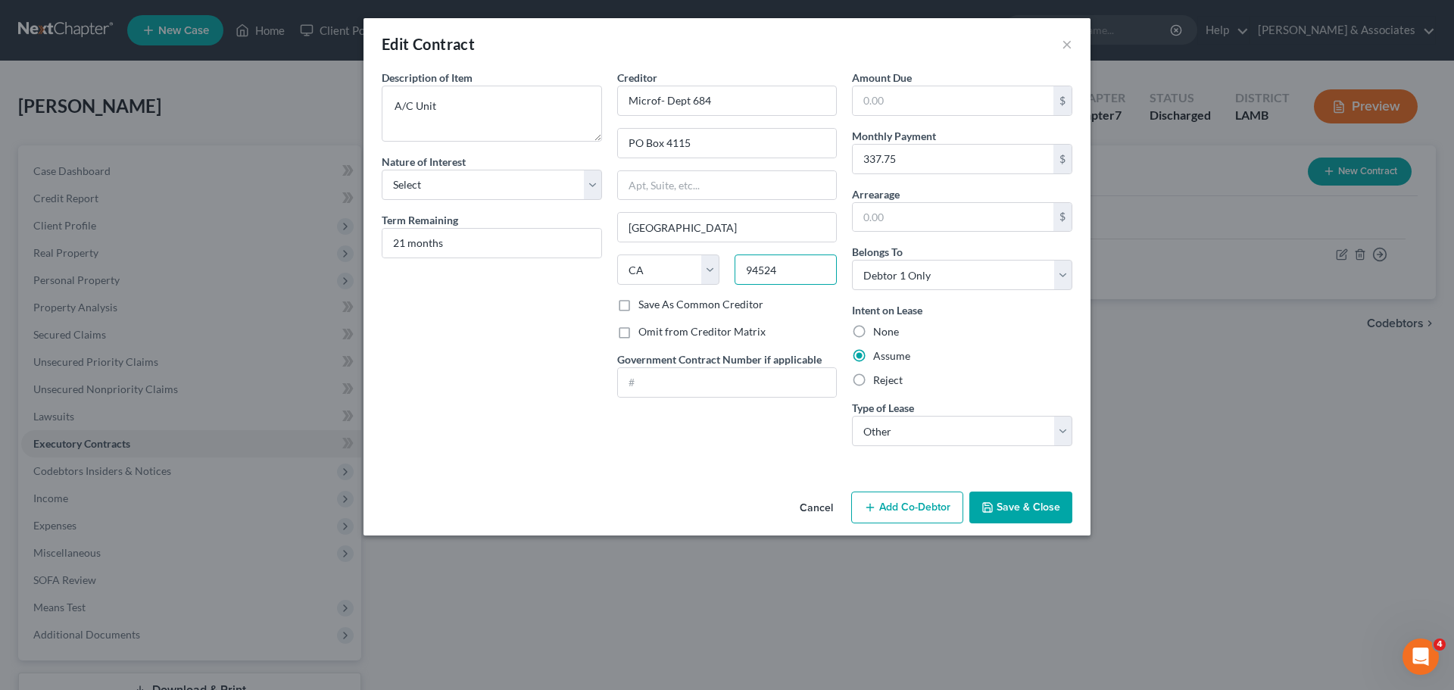
click at [775, 267] on input "94524" at bounding box center [786, 269] width 102 height 30
